Goal: Communication & Community: Share content

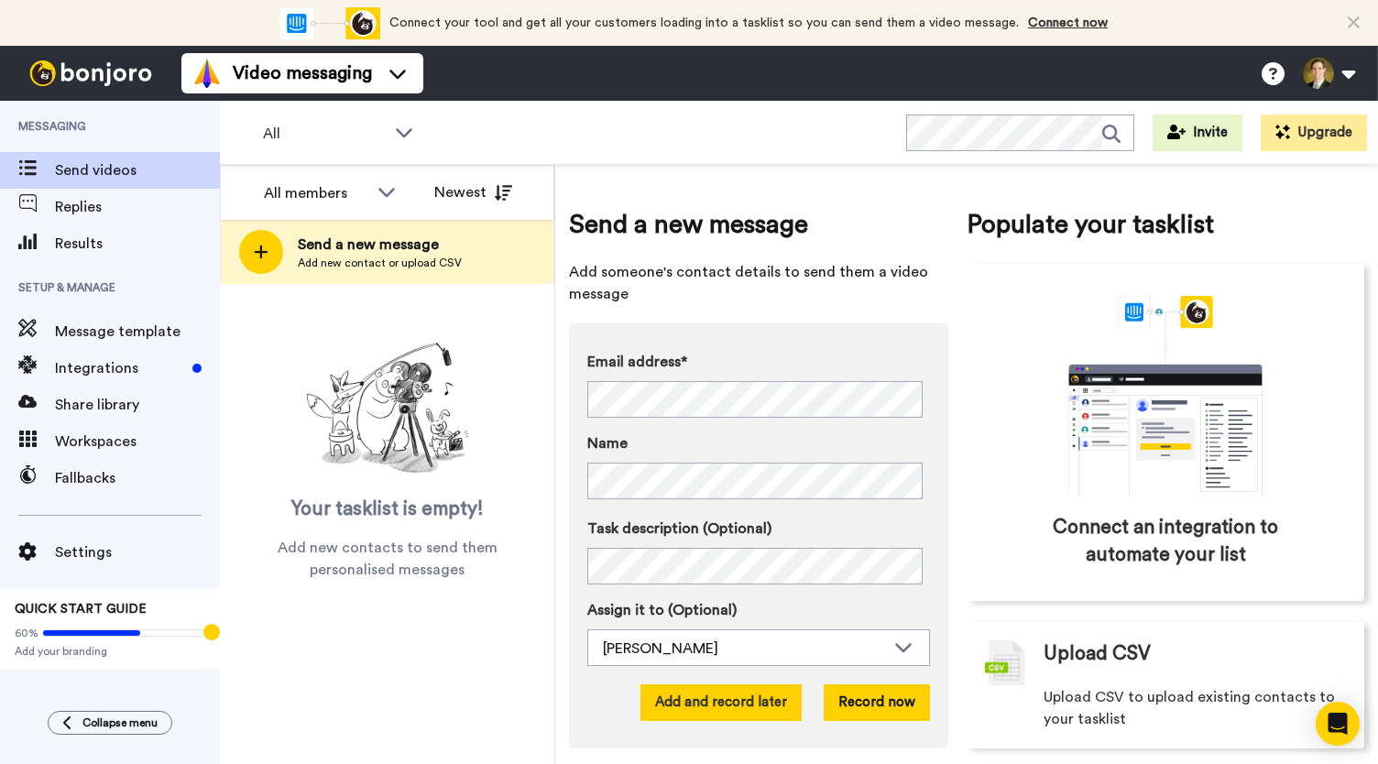
click at [758, 699] on button "Add and record later" at bounding box center [720, 702] width 161 height 37
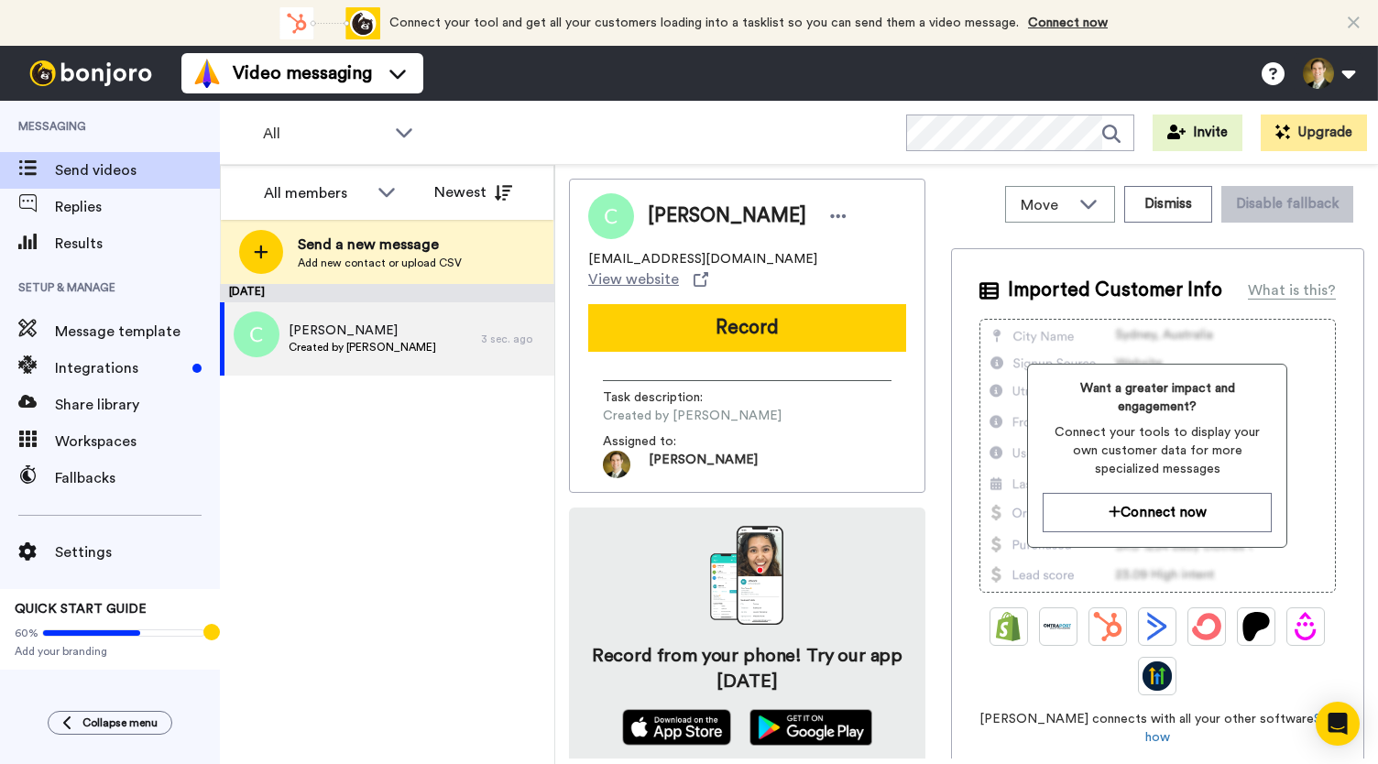
click at [780, 319] on button "Record" at bounding box center [747, 328] width 318 height 48
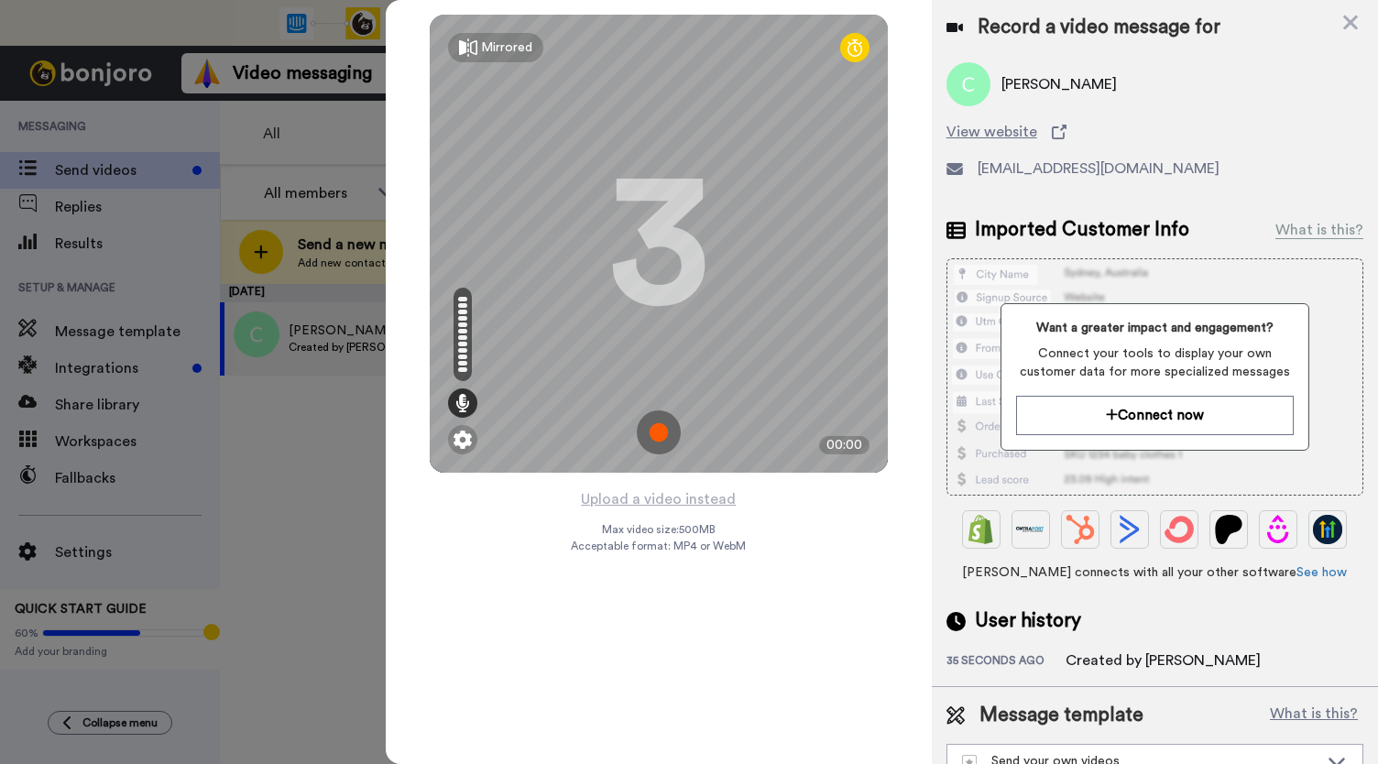
click at [654, 424] on img at bounding box center [659, 432] width 44 height 44
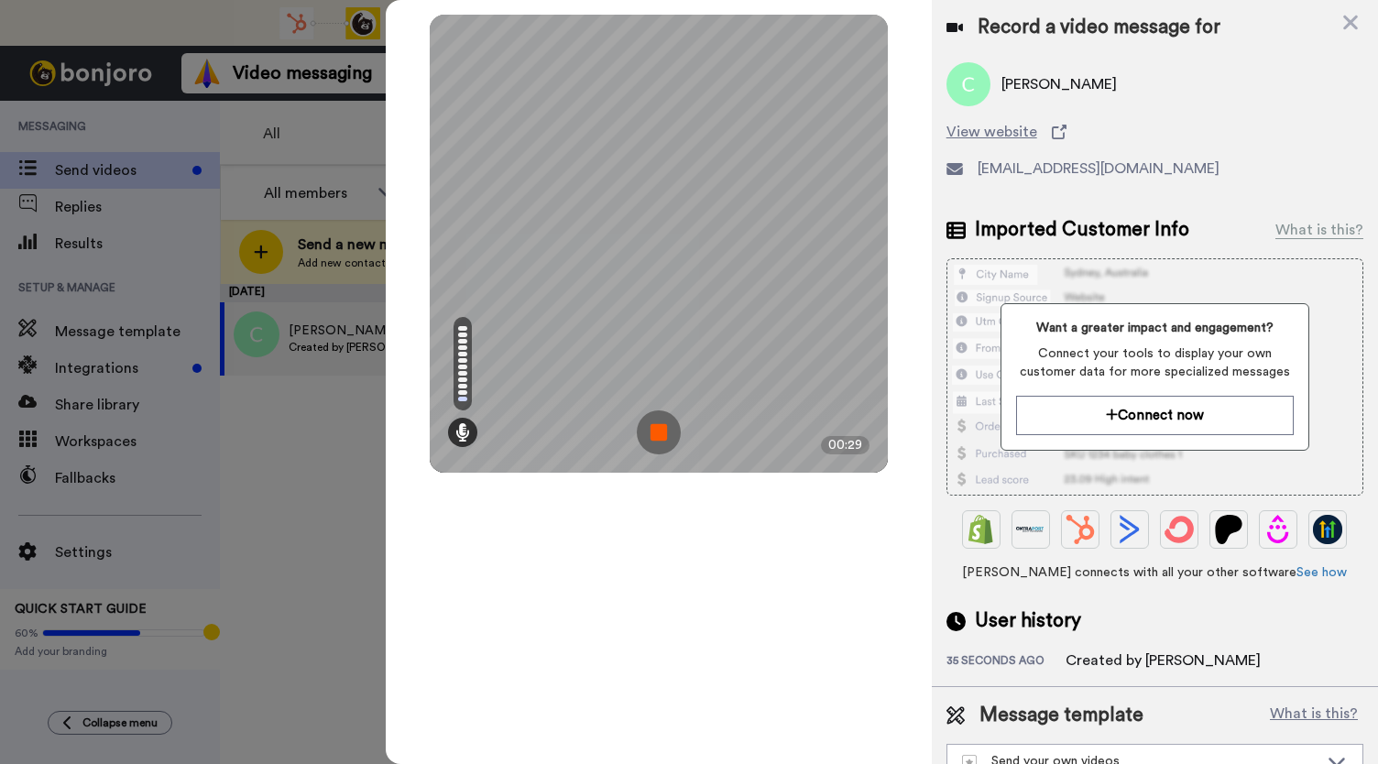
click at [654, 423] on img at bounding box center [659, 432] width 44 height 44
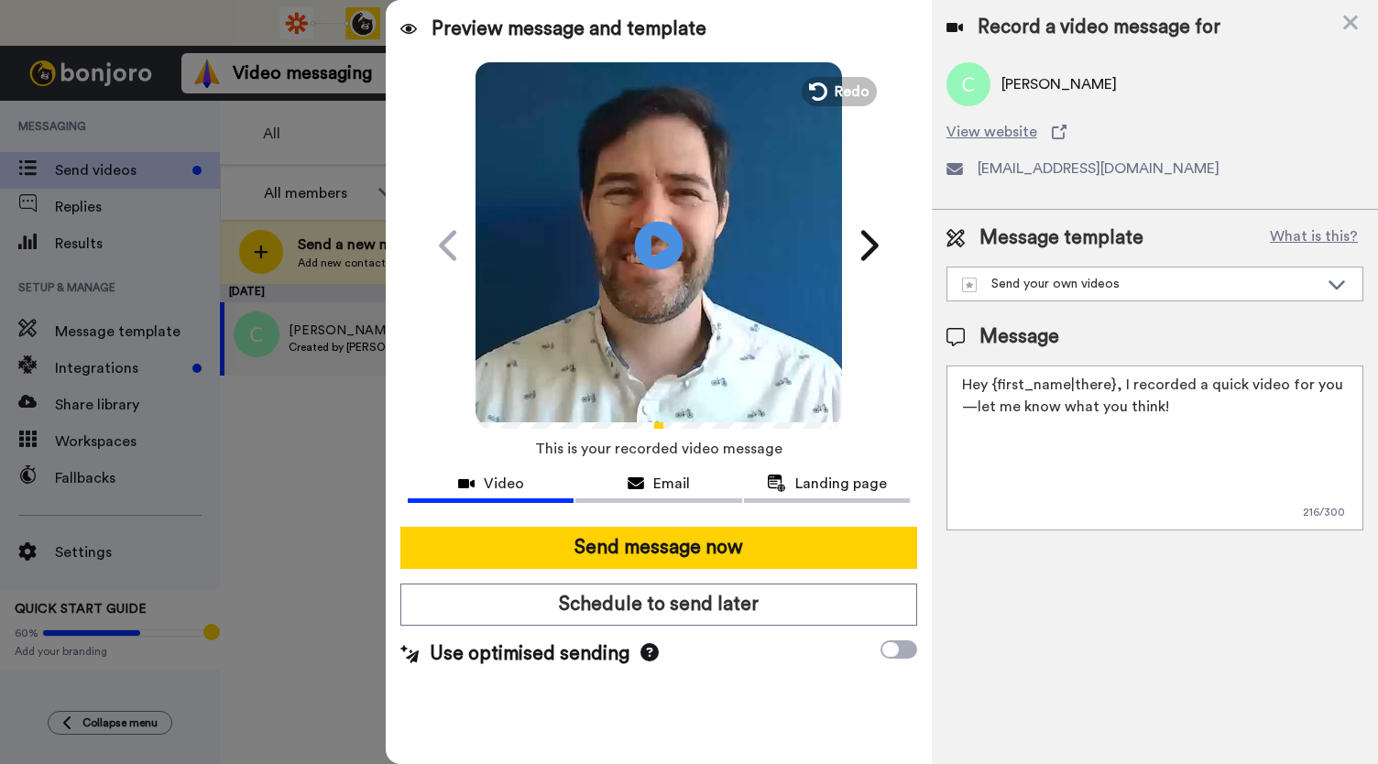
click at [656, 237] on icon "Play/Pause" at bounding box center [659, 245] width 49 height 87
click at [650, 487] on div "Email" at bounding box center [658, 484] width 166 height 22
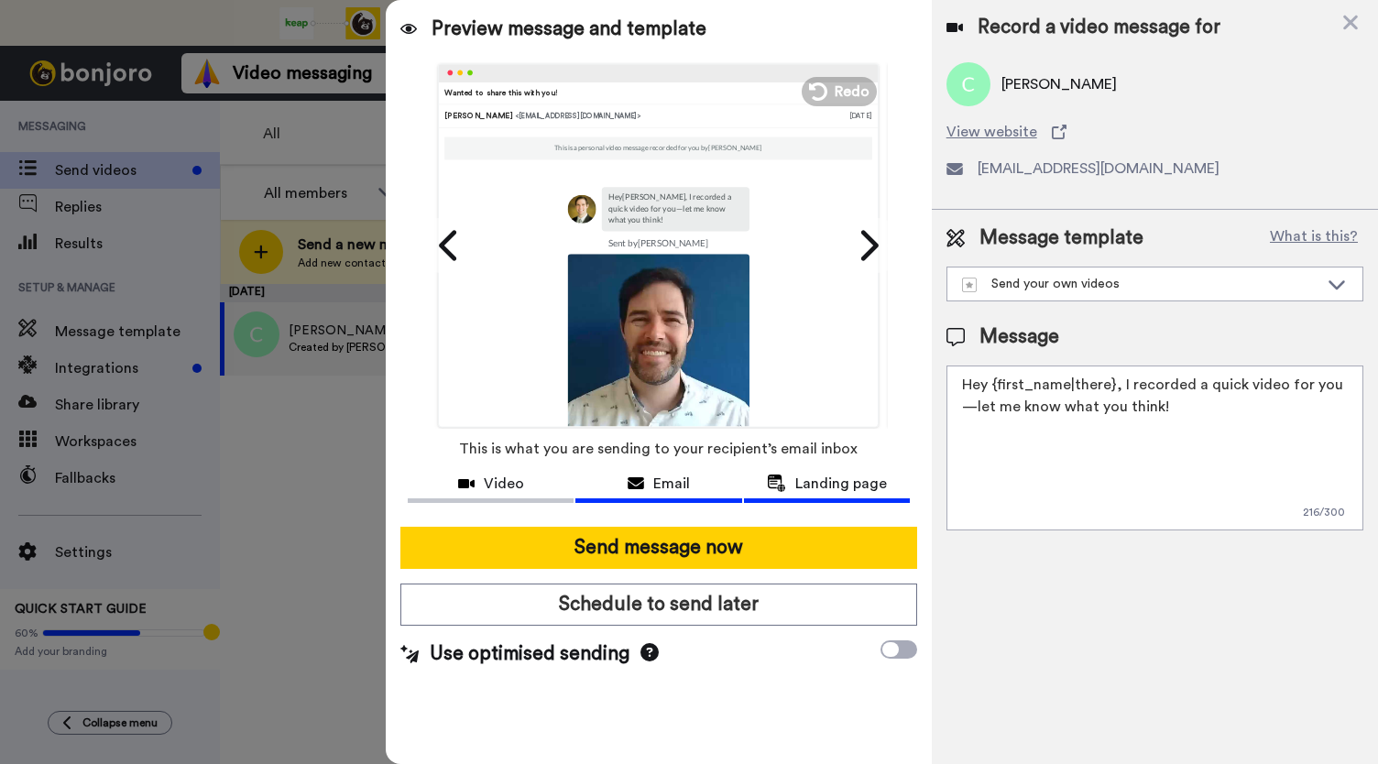
click at [854, 482] on span "Landing page" at bounding box center [841, 484] width 92 height 22
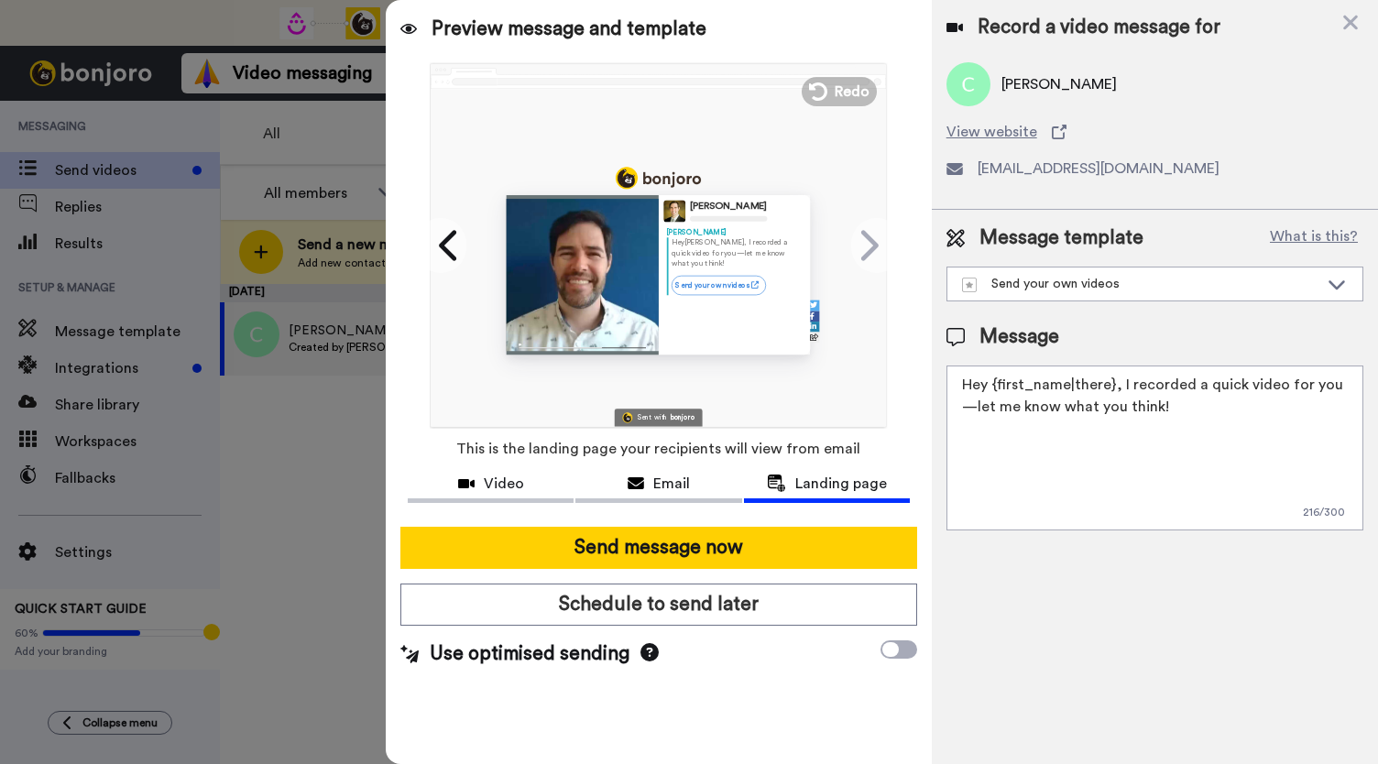
drag, startPoint x: 484, startPoint y: 483, endPoint x: 522, endPoint y: 433, distance: 62.7
click at [487, 480] on span "Video" at bounding box center [504, 484] width 40 height 22
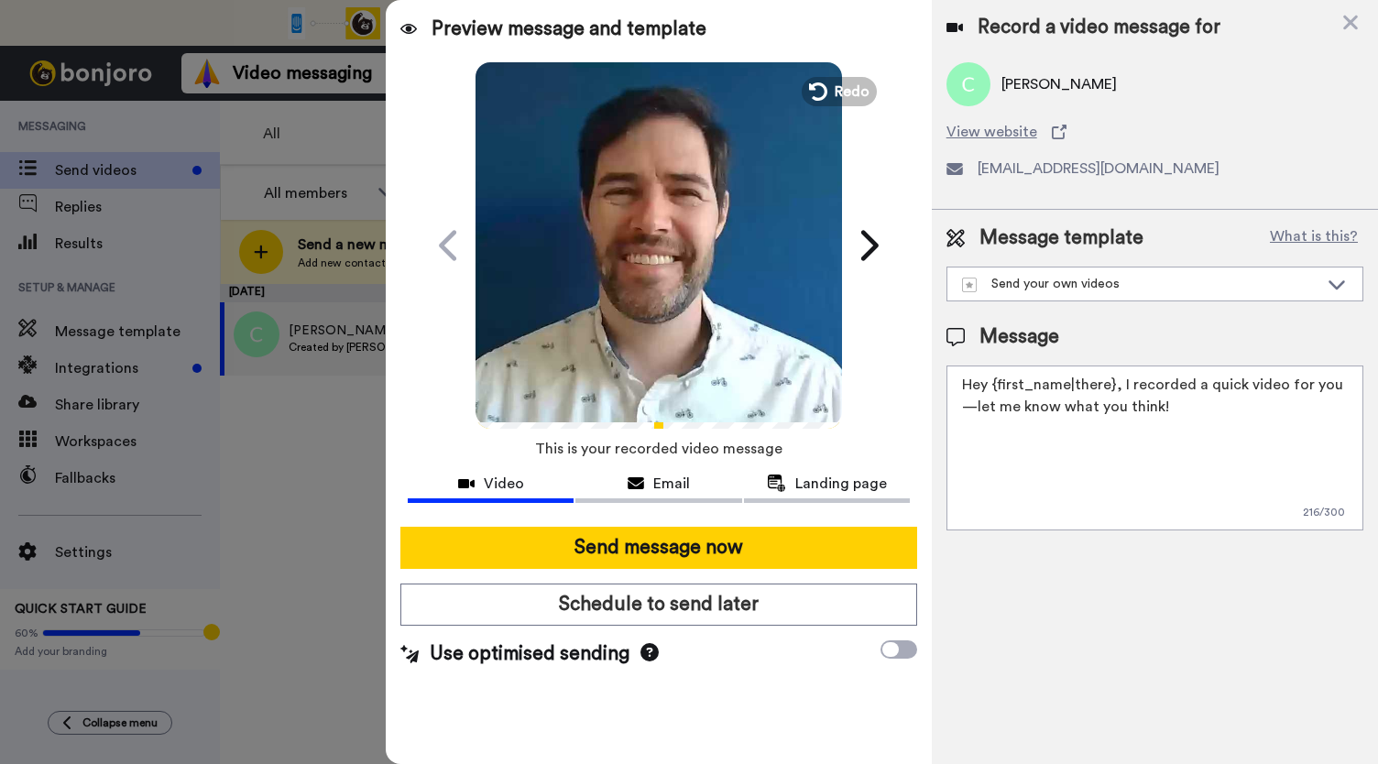
drag, startPoint x: 636, startPoint y: 300, endPoint x: 635, endPoint y: 312, distance: 12.9
click at [636, 301] on video at bounding box center [659, 243] width 367 height 367
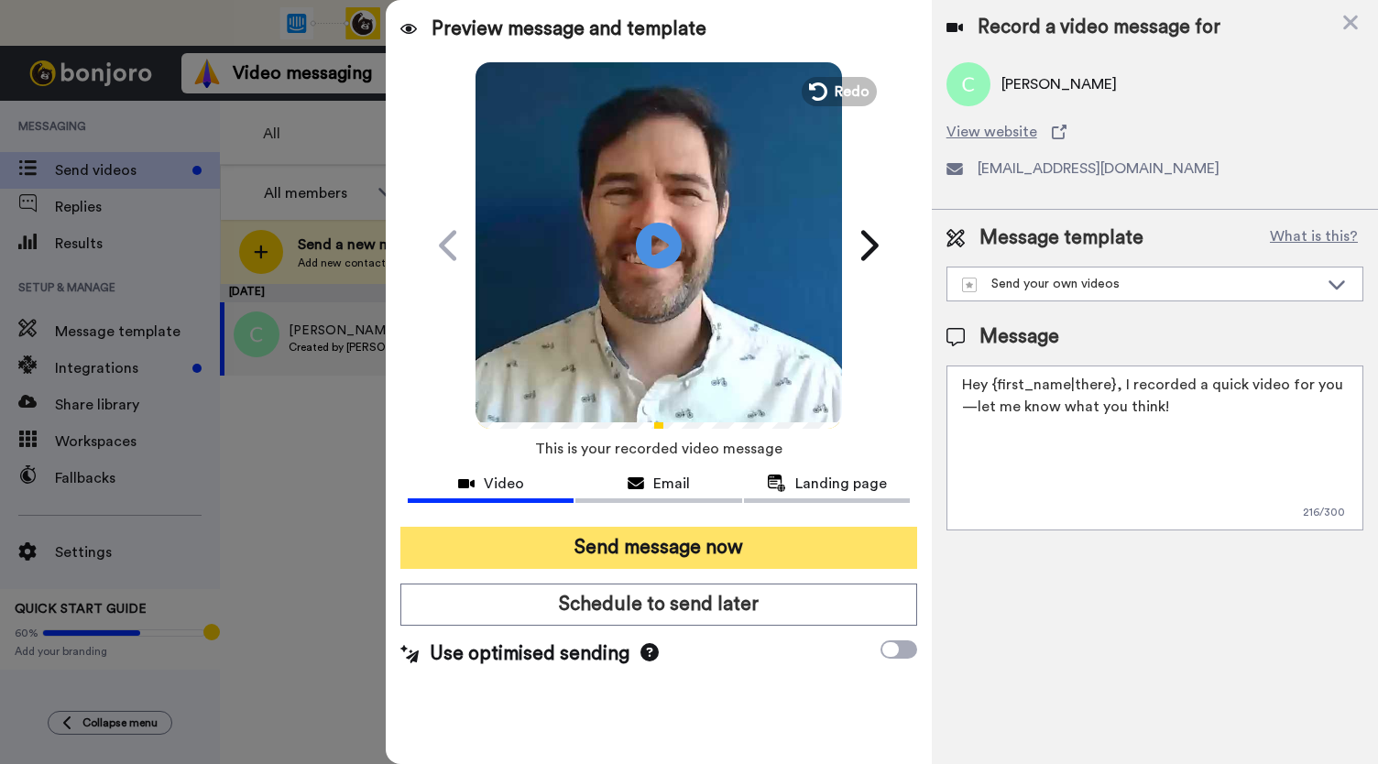
click at [622, 545] on button "Send message now" at bounding box center [658, 548] width 517 height 42
